Goal: Information Seeking & Learning: Learn about a topic

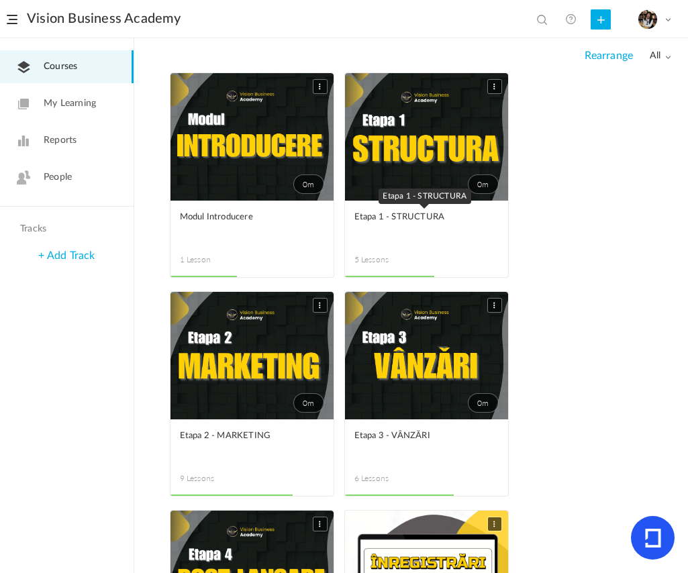
click at [425, 213] on span "Etapa 1 - STRUCTURA" at bounding box center [416, 217] width 124 height 15
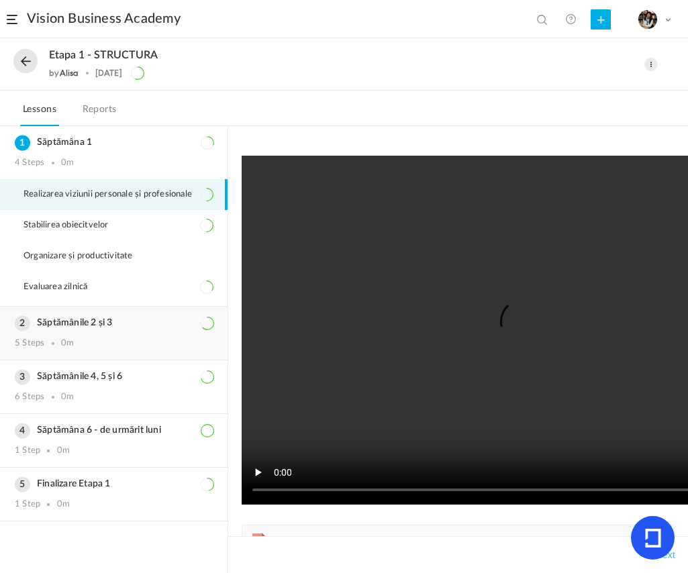
click at [56, 349] on div "5 Steps 0m" at bounding box center [114, 343] width 198 height 11
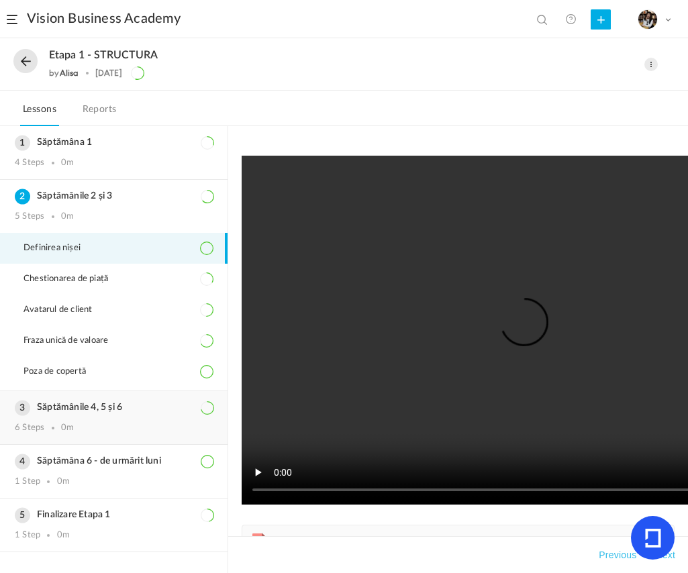
click at [123, 399] on div "Săptămânile 4, 5 și 6 6 Steps 0m" at bounding box center [113, 417] width 227 height 53
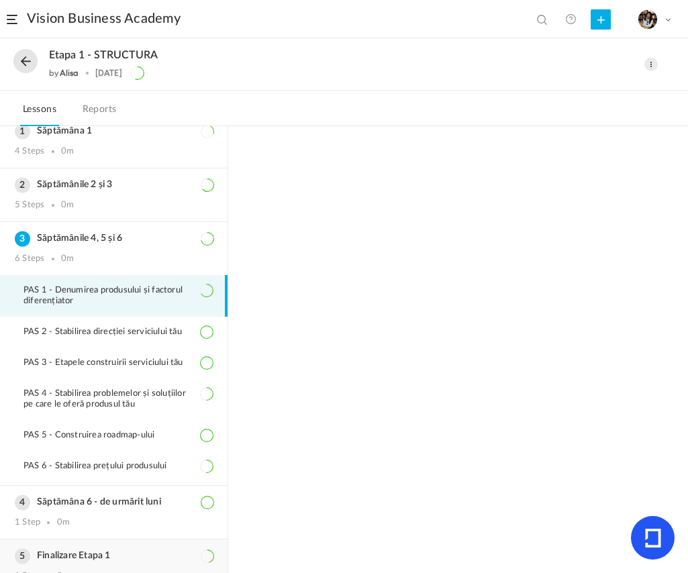
scroll to position [38, 0]
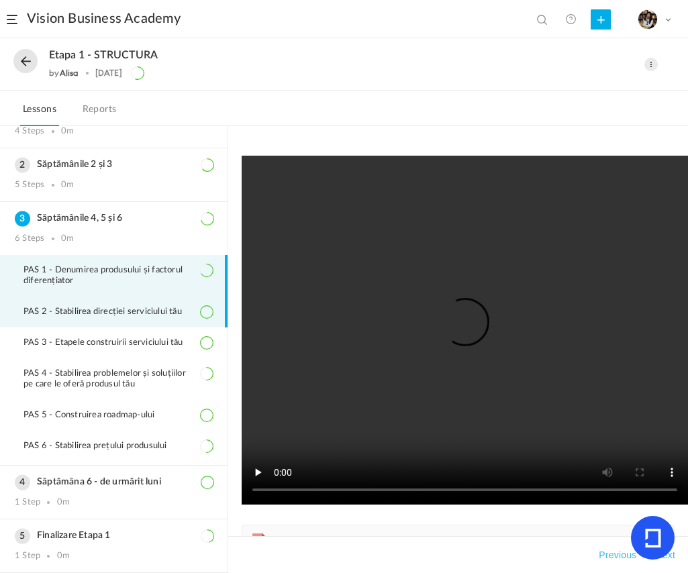
click at [60, 315] on li "PAS 2 - Stabilirea direcției serviciului tău" at bounding box center [113, 312] width 227 height 31
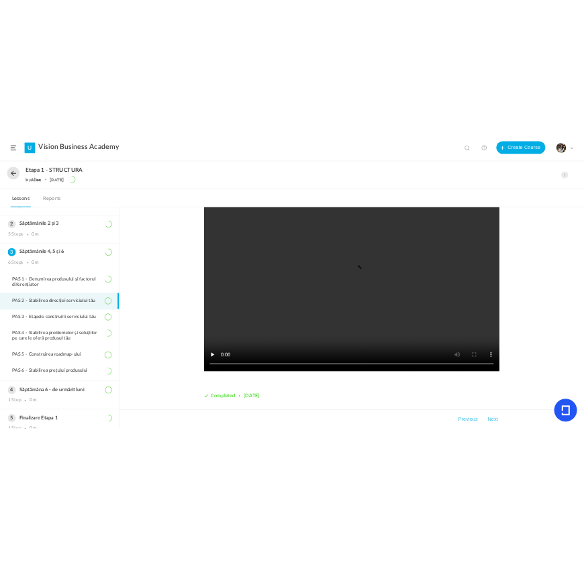
scroll to position [64, 0]
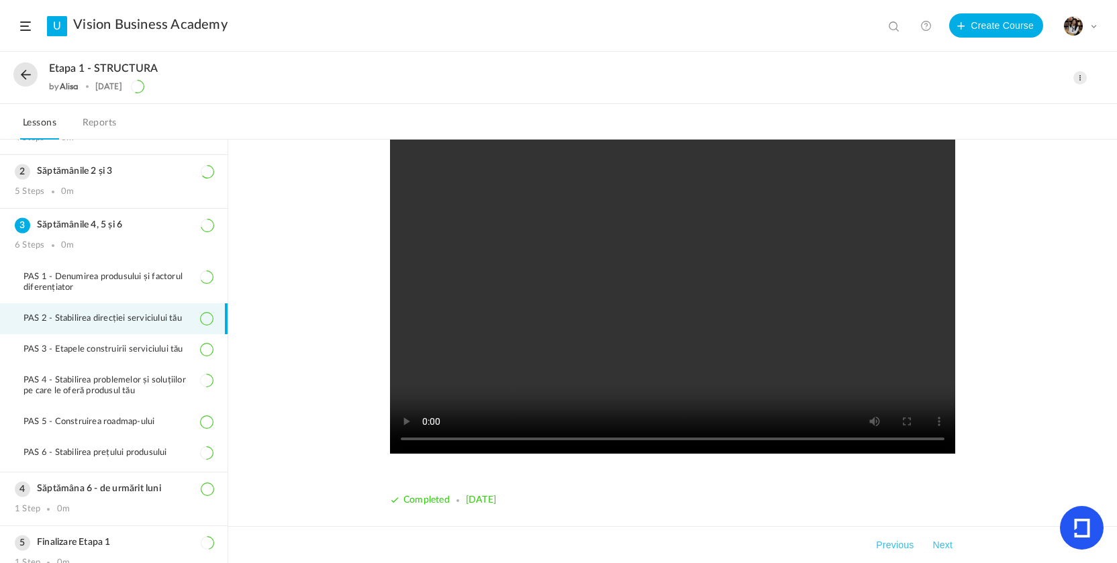
click at [647, 284] on video at bounding box center [672, 279] width 565 height 349
click at [606, 330] on video at bounding box center [672, 279] width 565 height 349
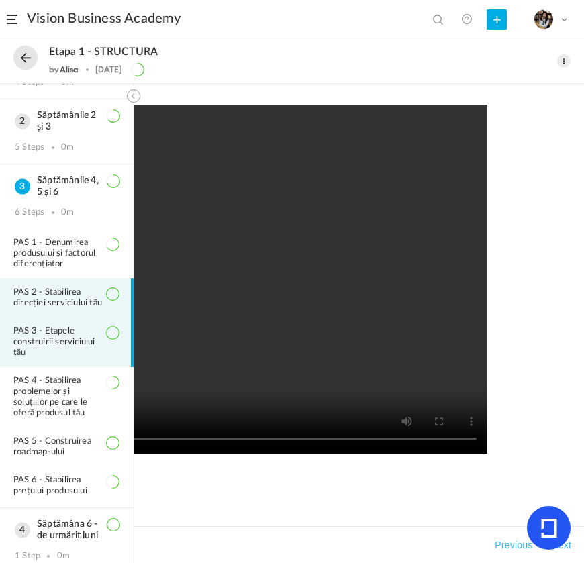
click at [60, 358] on span "PAS 3 - Etapele construirii serviciului tău" at bounding box center [65, 342] width 105 height 32
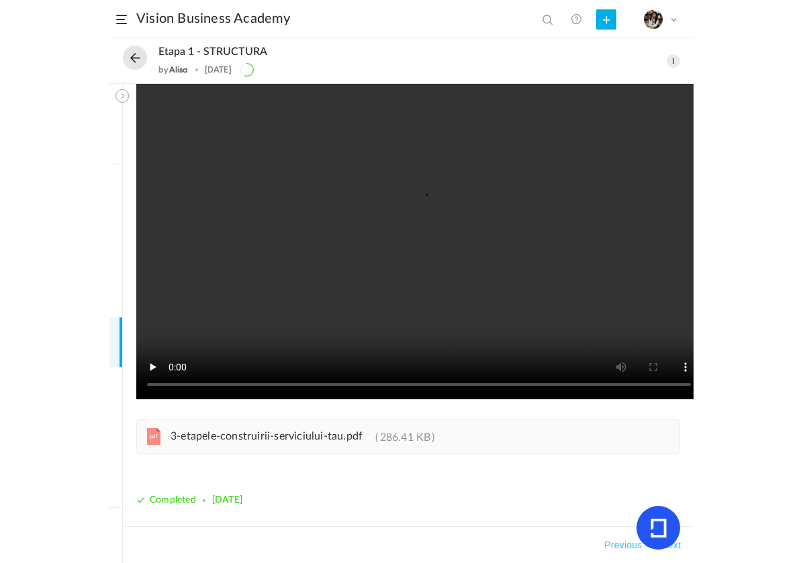
scroll to position [74, 0]
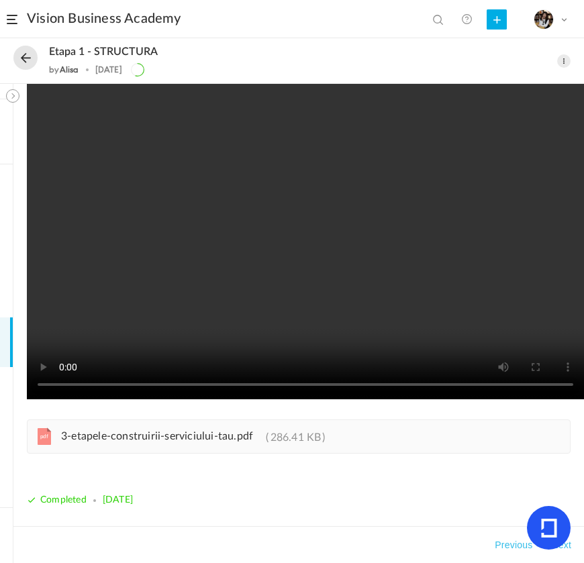
click at [219, 431] on span "3-etapele-construirii-serviciului-tau.pdf" at bounding box center [157, 436] width 192 height 11
click at [28, 63] on button at bounding box center [25, 58] width 24 height 24
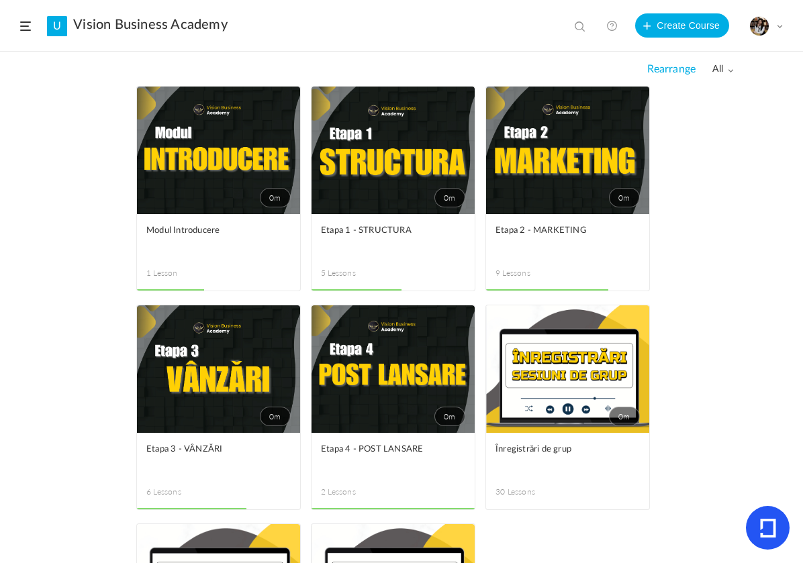
click at [409, 279] on figcaption "Etapa 1 - STRUCTURA 5 Lessons" at bounding box center [392, 252] width 163 height 77
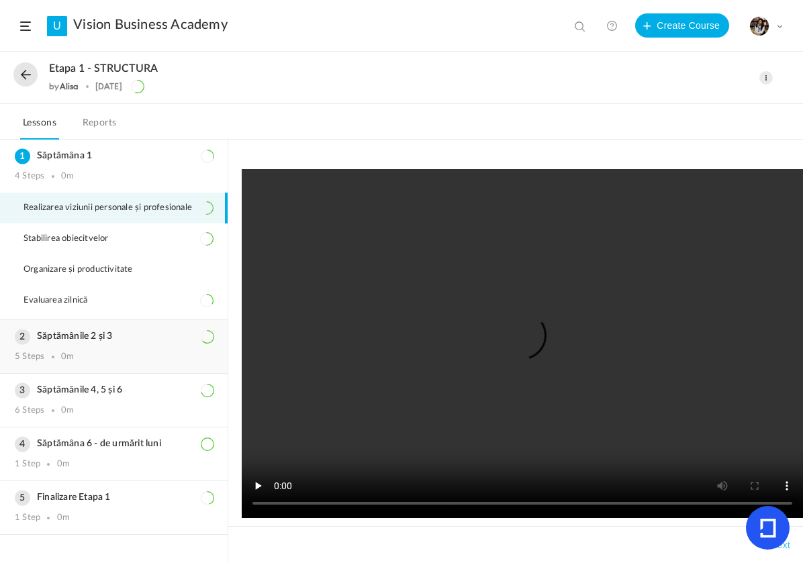
click at [66, 350] on div "Săptămânile 2 și 3 5 Steps 0m" at bounding box center [113, 346] width 227 height 53
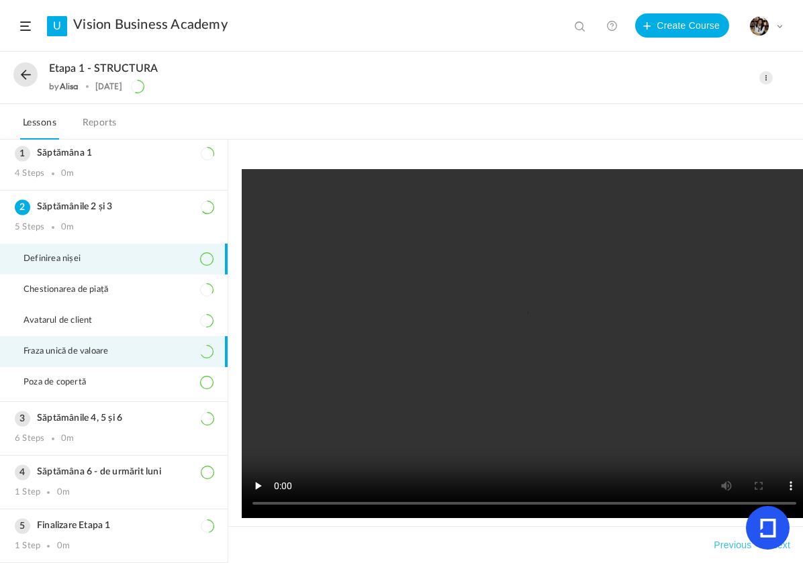
scroll to position [9, 0]
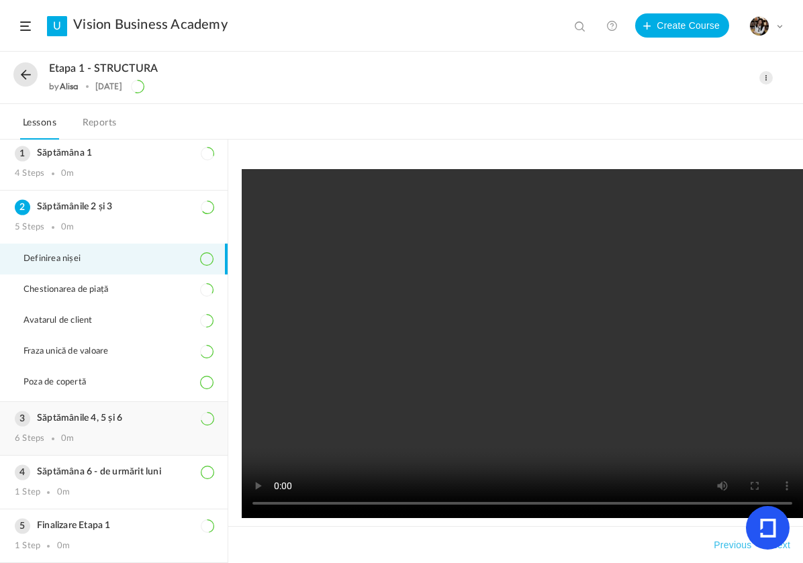
click at [59, 420] on h3 "Săptămânile 4, 5 și 6" at bounding box center [114, 418] width 198 height 11
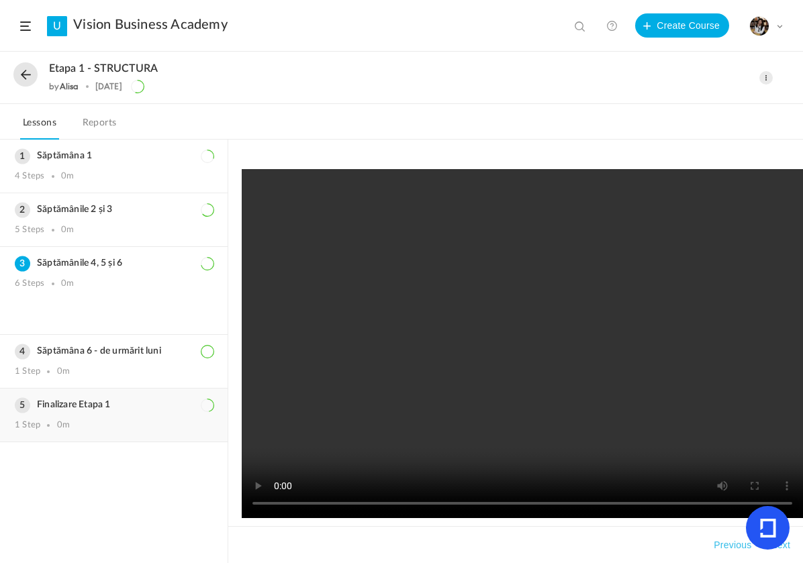
scroll to position [62, 0]
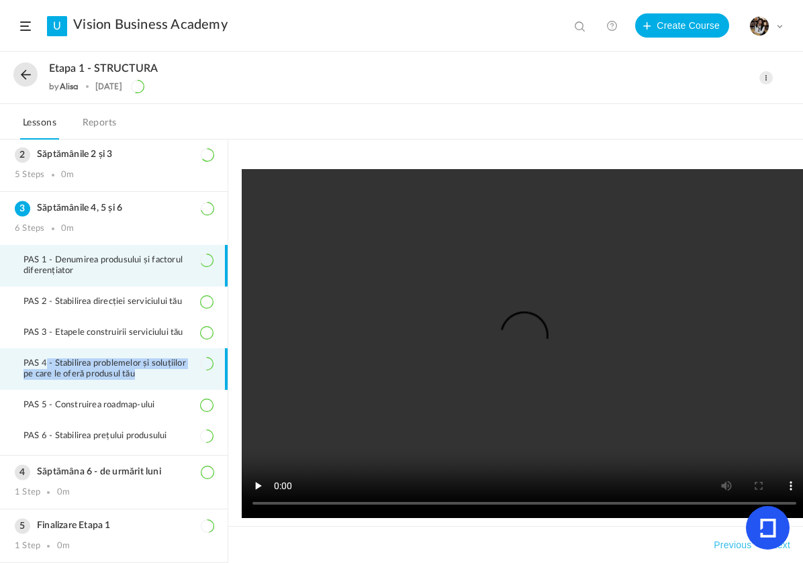
drag, startPoint x: 160, startPoint y: 378, endPoint x: 48, endPoint y: 355, distance: 114.4
click at [48, 355] on li "PAS 4 - Stabilirea problemelor și soluțiilor pe care le oferă produsul tău" at bounding box center [113, 369] width 227 height 42
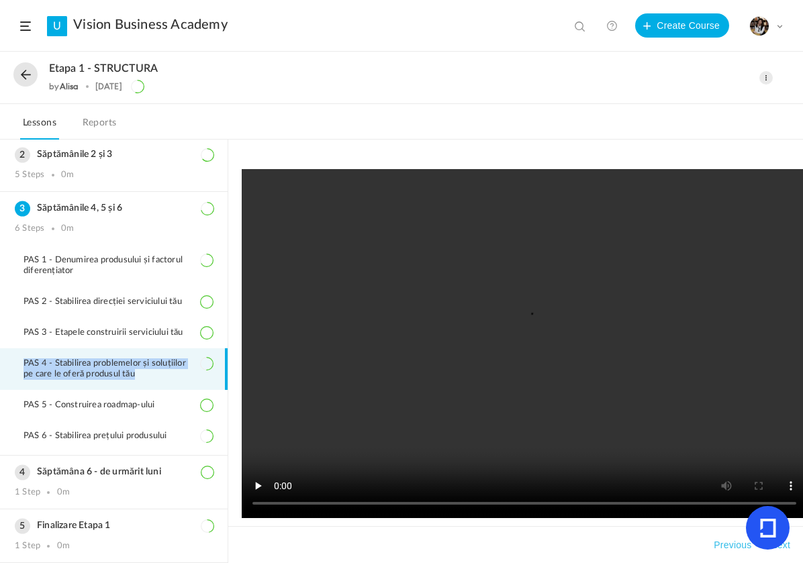
copy span "PAS 4 - Stabilirea problemelor și soluțiilor pe care le oferă produsul tău"
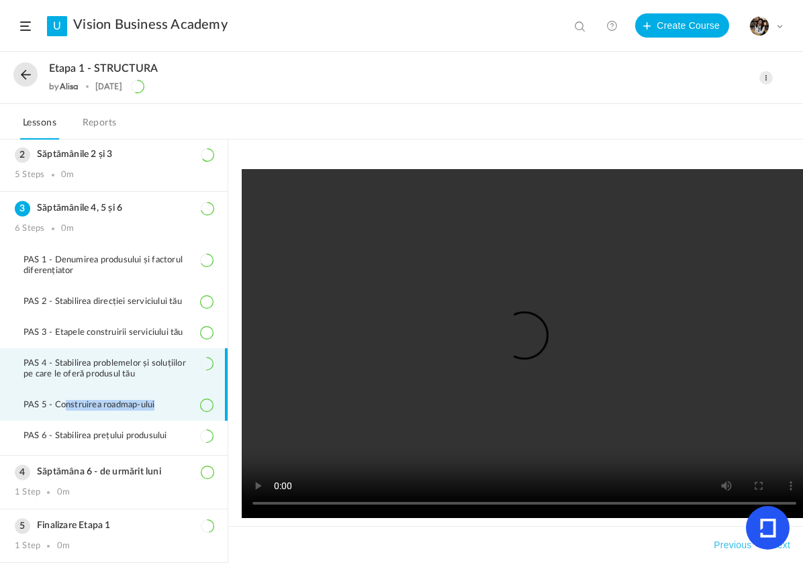
drag, startPoint x: 176, startPoint y: 406, endPoint x: 64, endPoint y: 407, distance: 112.1
click at [64, 407] on li "PAS 5 - Construirea roadmap-ului" at bounding box center [113, 405] width 227 height 31
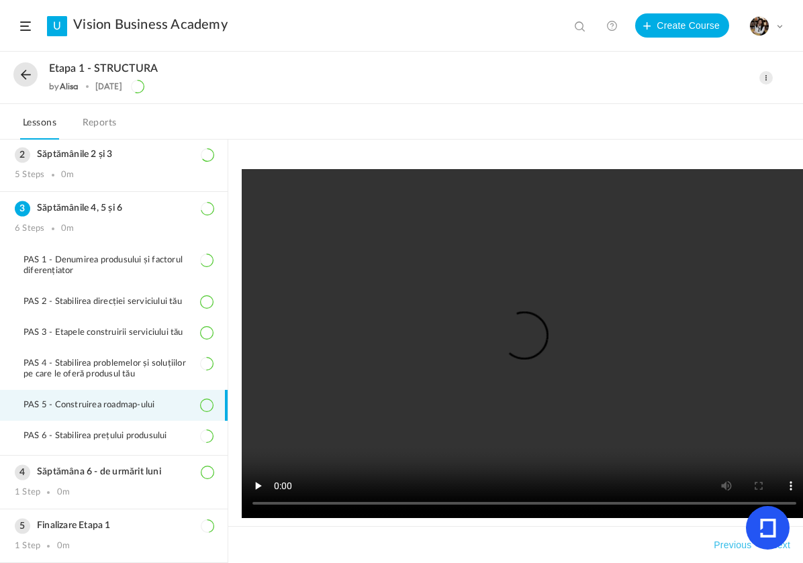
click at [180, 405] on li "PAS 5 - Construirea roadmap-ului" at bounding box center [113, 405] width 227 height 31
drag, startPoint x: 166, startPoint y: 405, endPoint x: 40, endPoint y: 404, distance: 126.2
click at [40, 405] on span "PAS 5 - Construirea roadmap-ului" at bounding box center [97, 405] width 148 height 11
click at [160, 410] on li "PAS 5 - Construirea roadmap-ului" at bounding box center [113, 405] width 227 height 31
drag, startPoint x: 161, startPoint y: 407, endPoint x: 54, endPoint y: 405, distance: 106.7
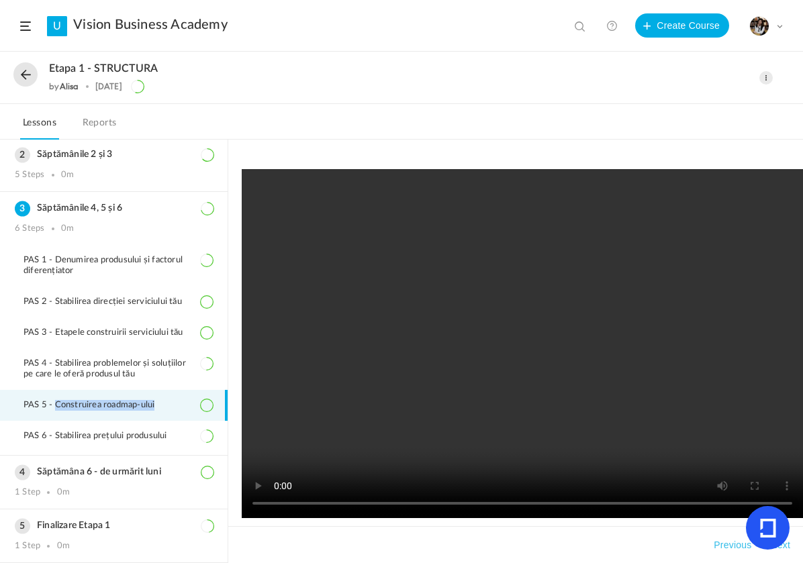
click at [54, 405] on span "PAS 5 - Construirea roadmap-ului" at bounding box center [97, 405] width 148 height 11
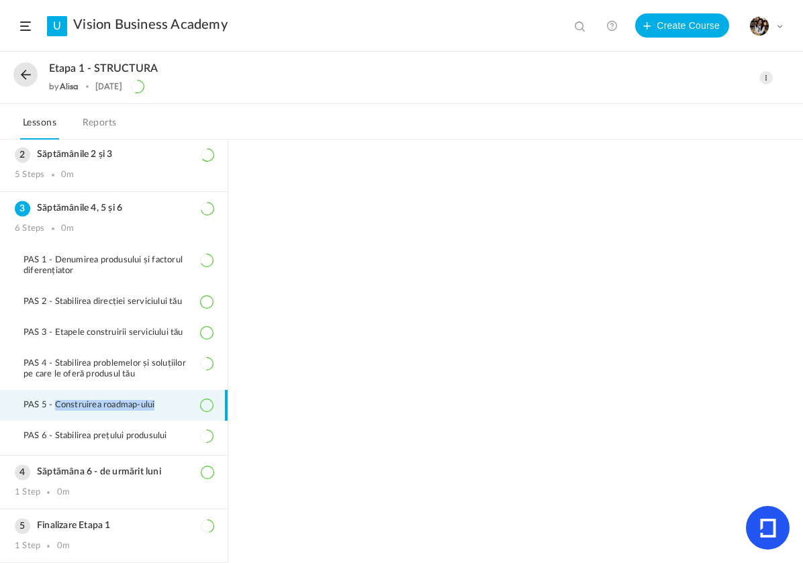
copy span "Construirea roadmap-ului"
